Goal: Task Accomplishment & Management: Use online tool/utility

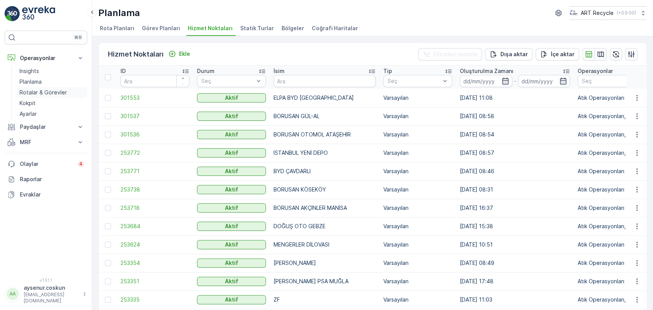
click at [37, 93] on p "Rotalar & Görevler" at bounding box center [42, 93] width 47 height 8
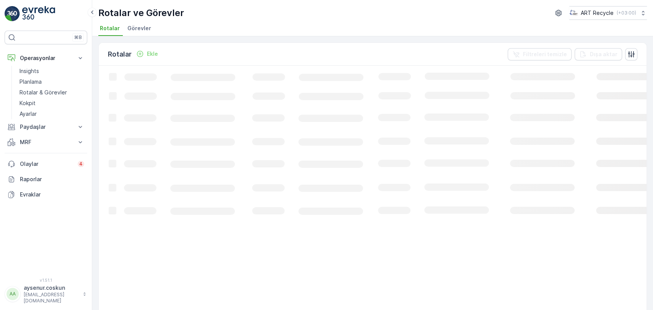
click at [136, 29] on span "Görevler" at bounding box center [139, 28] width 24 height 8
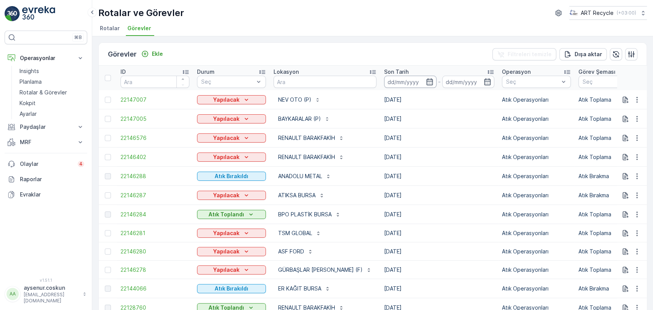
click at [400, 86] on input at bounding box center [410, 82] width 52 height 12
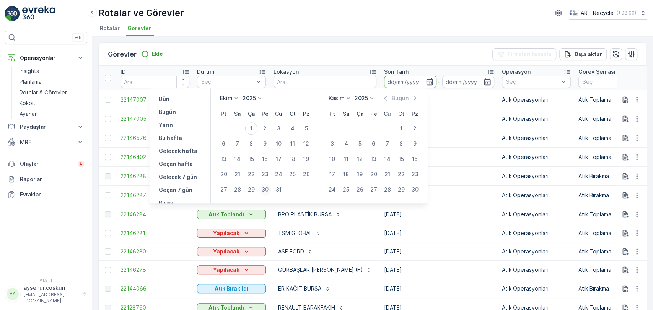
click at [268, 192] on div "30" at bounding box center [265, 189] width 12 height 12
click at [384, 98] on icon "button" at bounding box center [385, 98] width 8 height 8
click at [235, 190] on div "30" at bounding box center [237, 189] width 12 height 12
type input "[DATE]"
click at [235, 190] on div "30" at bounding box center [237, 189] width 12 height 12
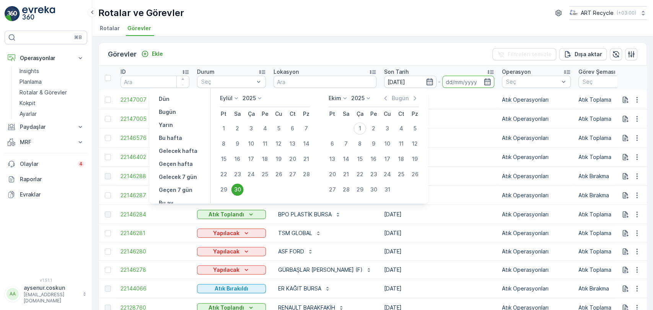
type input "[DATE]"
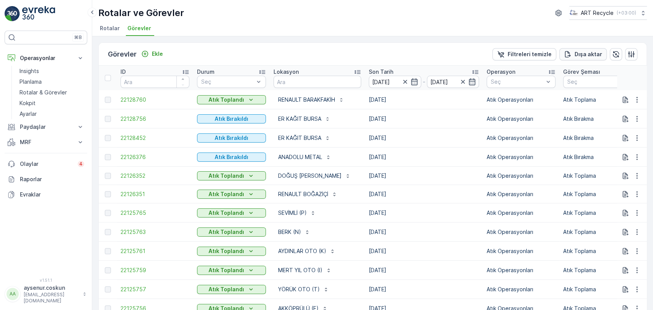
click at [583, 52] on p "Dışa aktar" at bounding box center [588, 54] width 28 height 8
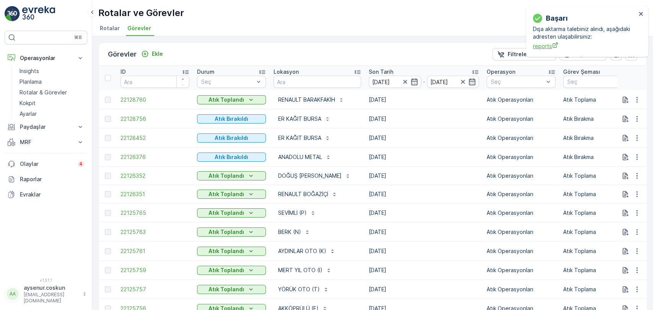
click at [544, 49] on span "reports" at bounding box center [583, 46] width 103 height 8
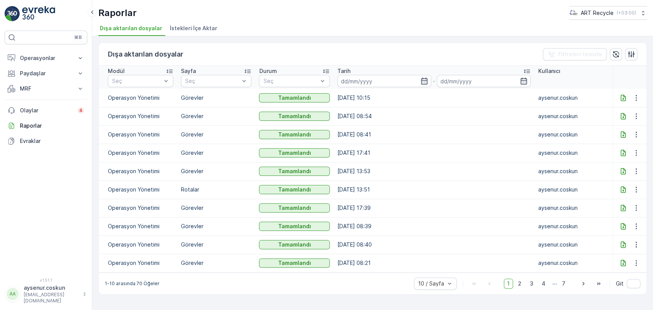
click at [623, 98] on icon at bounding box center [623, 98] width 8 height 8
drag, startPoint x: 52, startPoint y: 54, endPoint x: 47, endPoint y: 67, distance: 13.4
click at [52, 54] on p "Operasyonlar" at bounding box center [46, 58] width 52 height 8
click at [44, 71] on link "Insights" at bounding box center [51, 71] width 71 height 11
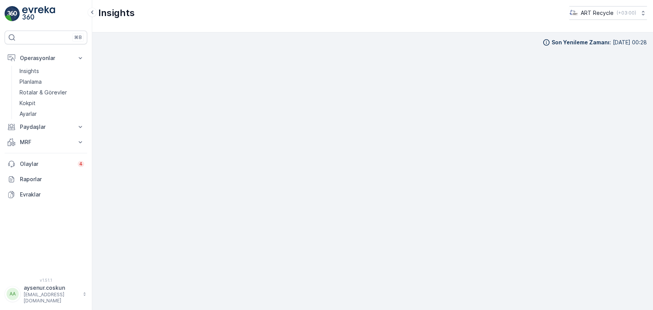
scroll to position [7, 0]
